Goal: Task Accomplishment & Management: Use online tool/utility

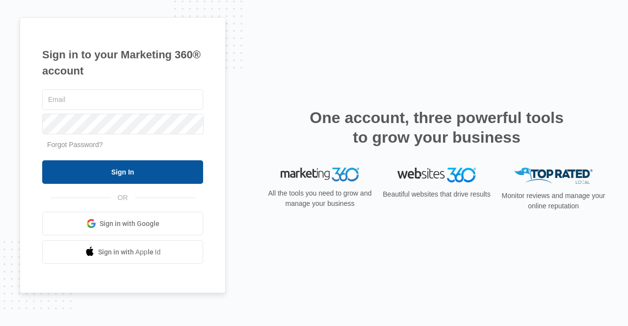
type input "[PERSON_NAME][EMAIL_ADDRESS][DOMAIN_NAME]"
click at [114, 169] on input "Sign In" at bounding box center [122, 172] width 161 height 24
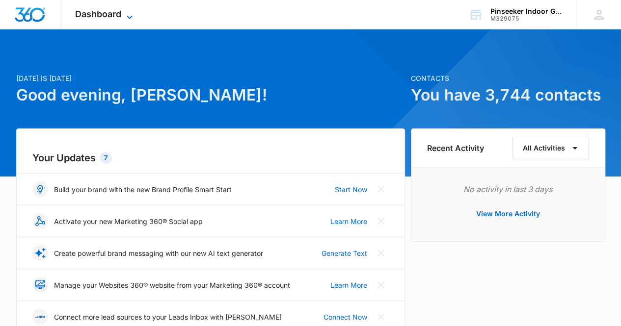
click at [96, 14] on span "Dashboard" at bounding box center [98, 14] width 46 height 10
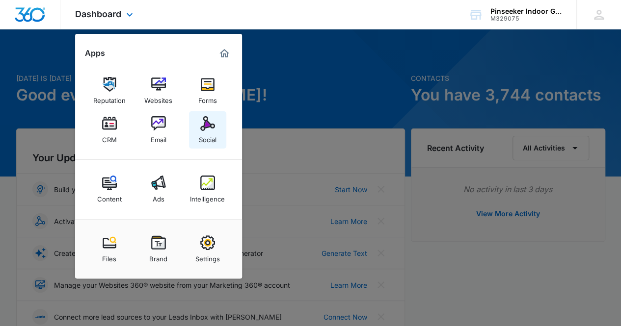
click at [211, 125] on img at bounding box center [207, 123] width 15 height 15
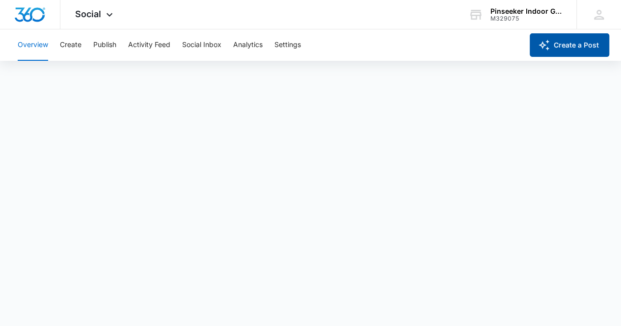
click at [564, 45] on button "Create a Post" at bounding box center [568, 45] width 79 height 24
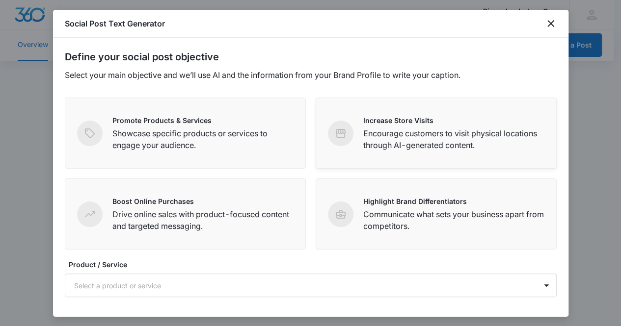
click at [380, 137] on p "Encourage customers to visit physical locations through AI-generated content." at bounding box center [453, 140] width 181 height 24
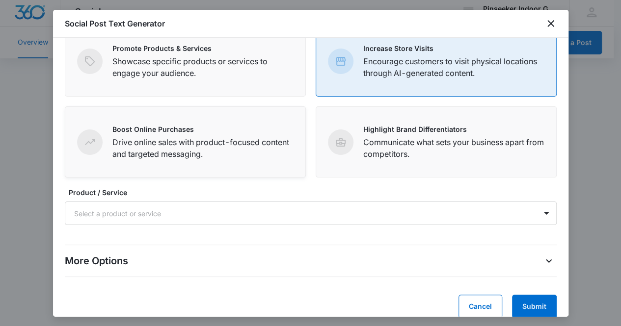
scroll to position [85, 0]
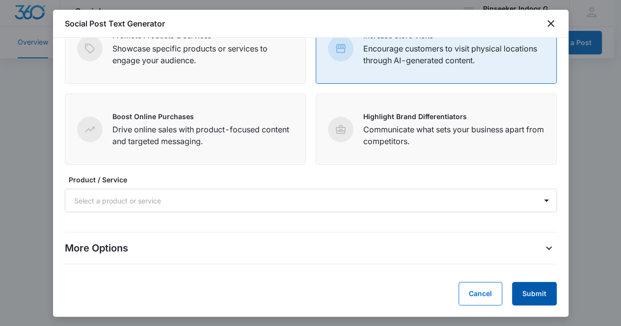
click at [522, 292] on button "Submit" at bounding box center [534, 294] width 45 height 24
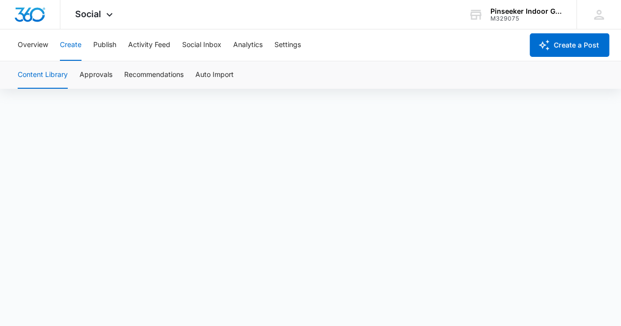
scroll to position [7, 0]
click at [214, 75] on button "Auto Import" at bounding box center [214, 74] width 38 height 27
click at [157, 79] on button "Recommendations" at bounding box center [153, 74] width 59 height 27
click at [50, 78] on button "Content Library" at bounding box center [43, 74] width 50 height 27
click at [110, 16] on icon at bounding box center [110, 17] width 12 height 12
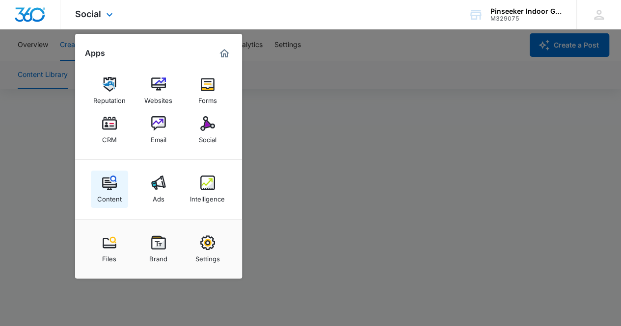
click at [106, 185] on img at bounding box center [109, 183] width 15 height 15
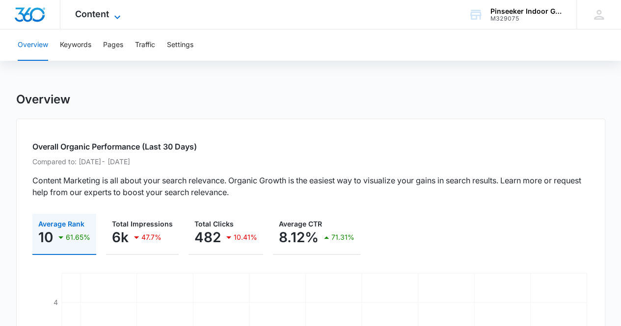
click at [121, 12] on icon at bounding box center [117, 17] width 12 height 12
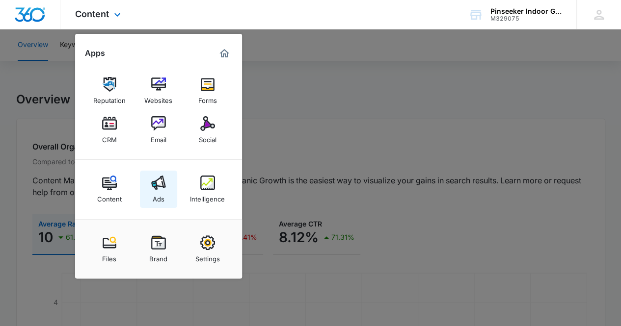
click at [157, 192] on div "Ads" at bounding box center [159, 196] width 12 height 13
